Goal: Transaction & Acquisition: Purchase product/service

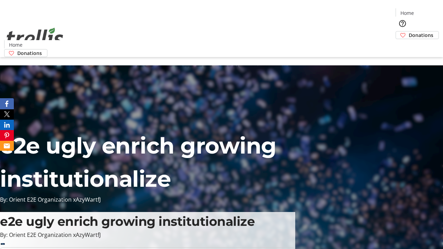
click at [408, 31] on span "Donations" at bounding box center [420, 34] width 25 height 7
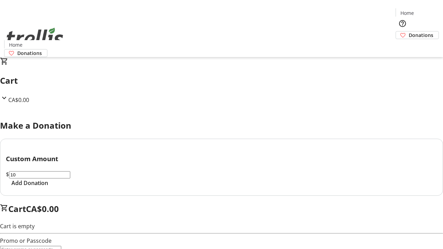
click at [48, 187] on span "Add Donation" at bounding box center [29, 183] width 37 height 8
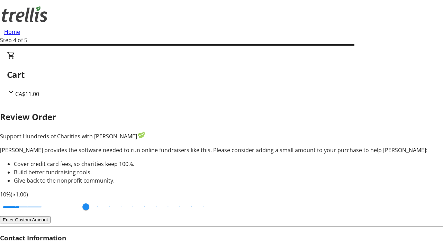
click at [50, 216] on button "Enter Custom Amount" at bounding box center [25, 219] width 50 height 7
